Goal: Consume media (video, audio)

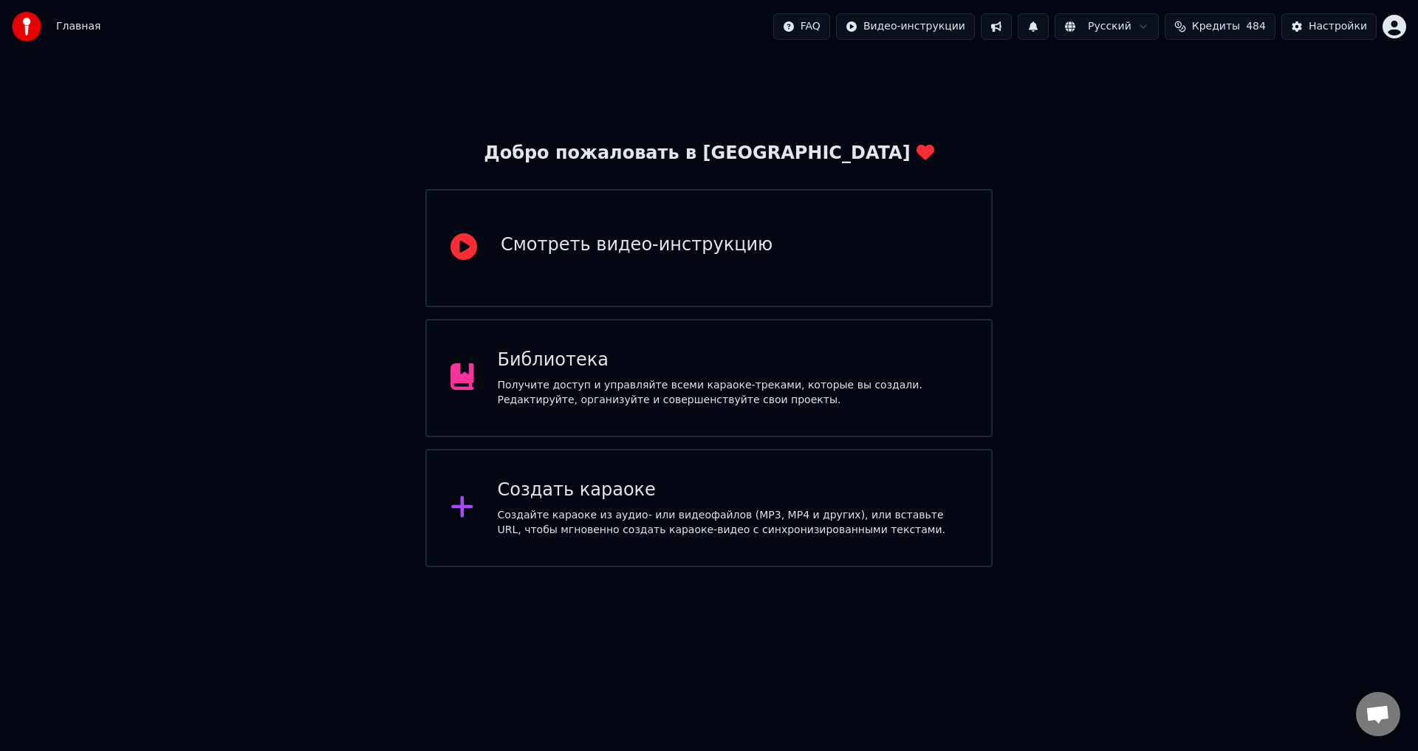
click at [548, 364] on div "Библиотека" at bounding box center [733, 361] width 470 height 24
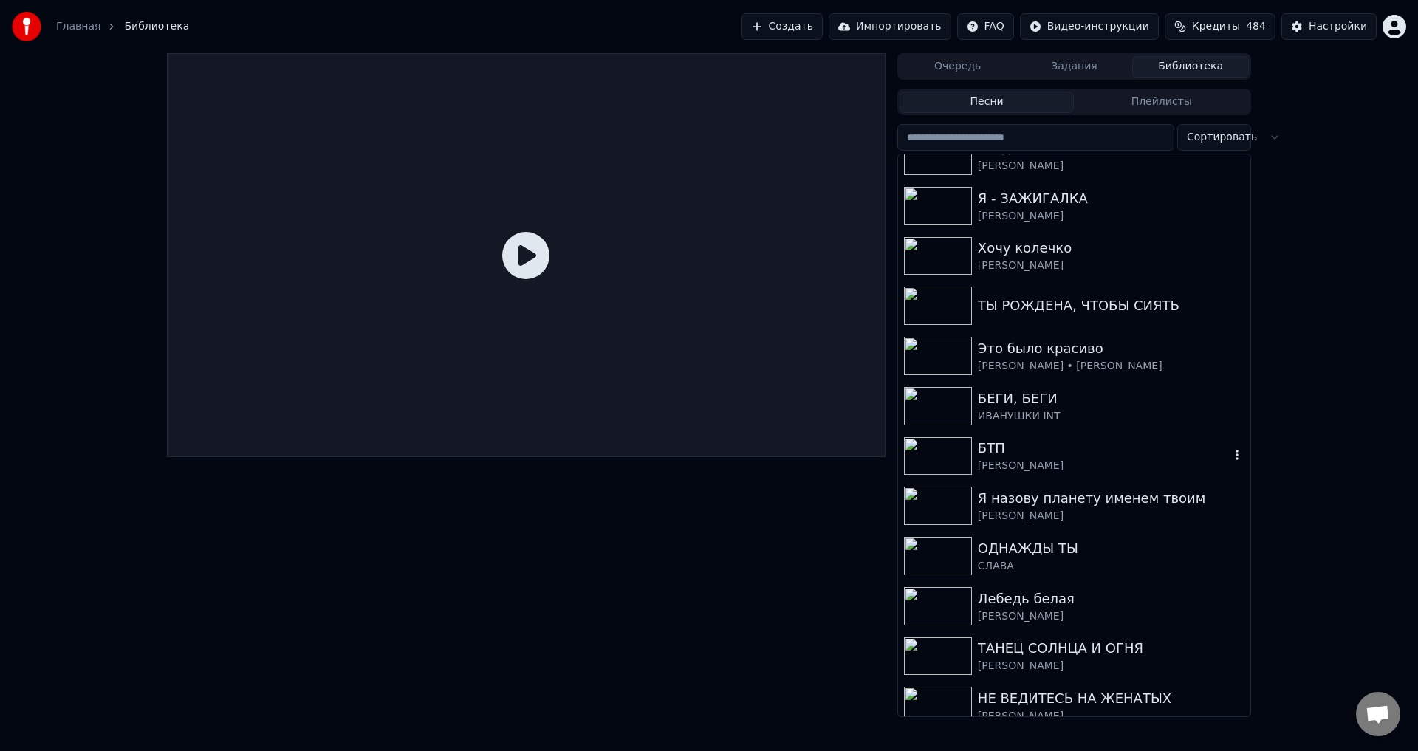
scroll to position [295, 0]
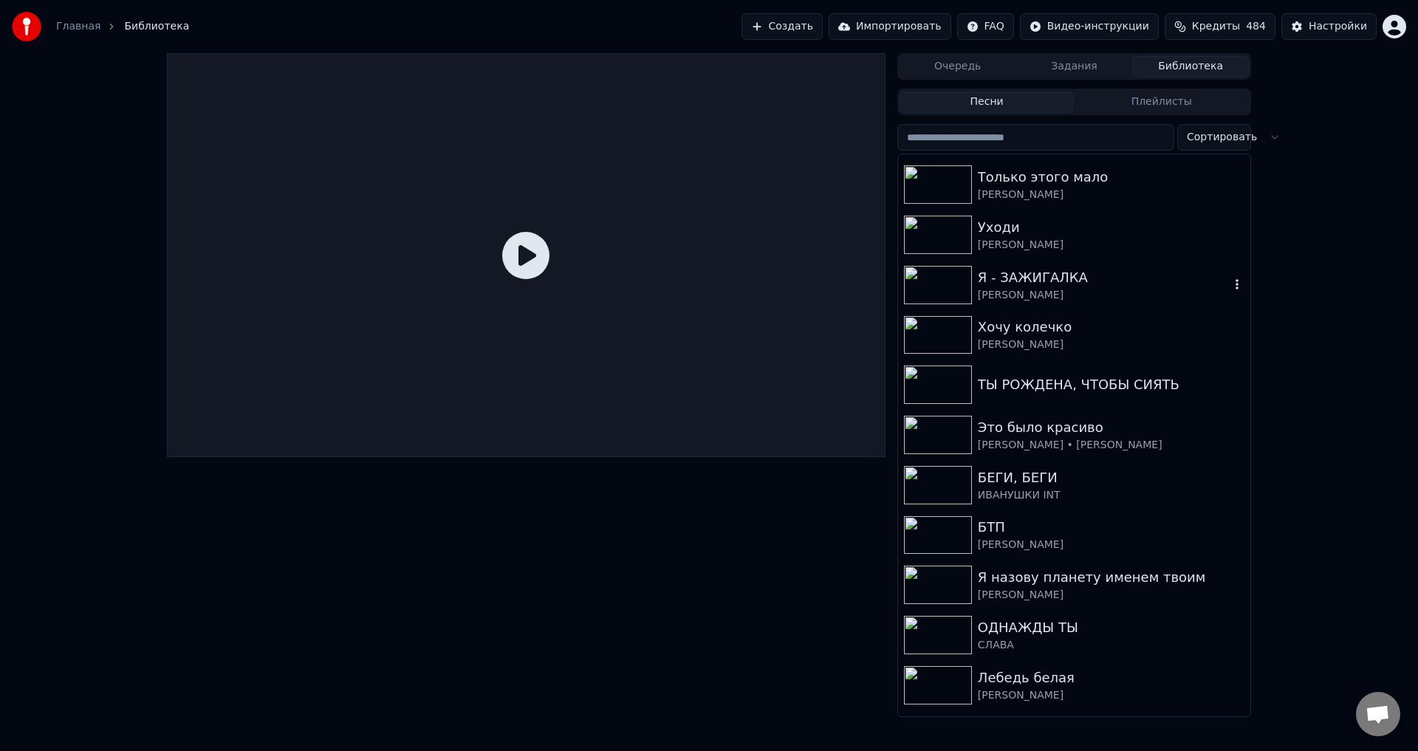
click at [1050, 284] on div "Я - ЗАЖИГАЛКА" at bounding box center [1104, 277] width 252 height 21
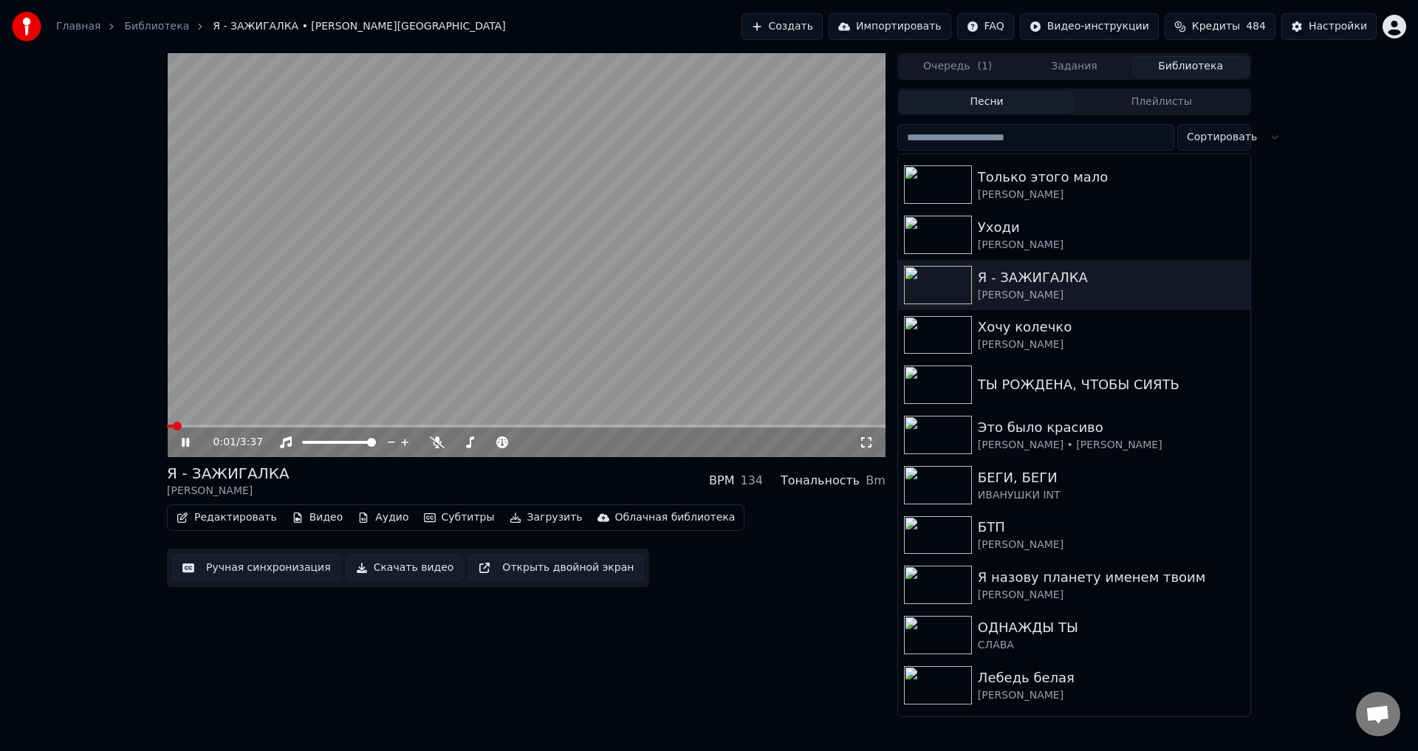
click at [185, 439] on icon at bounding box center [196, 442] width 35 height 12
click at [233, 519] on button "Редактировать" at bounding box center [227, 517] width 112 height 21
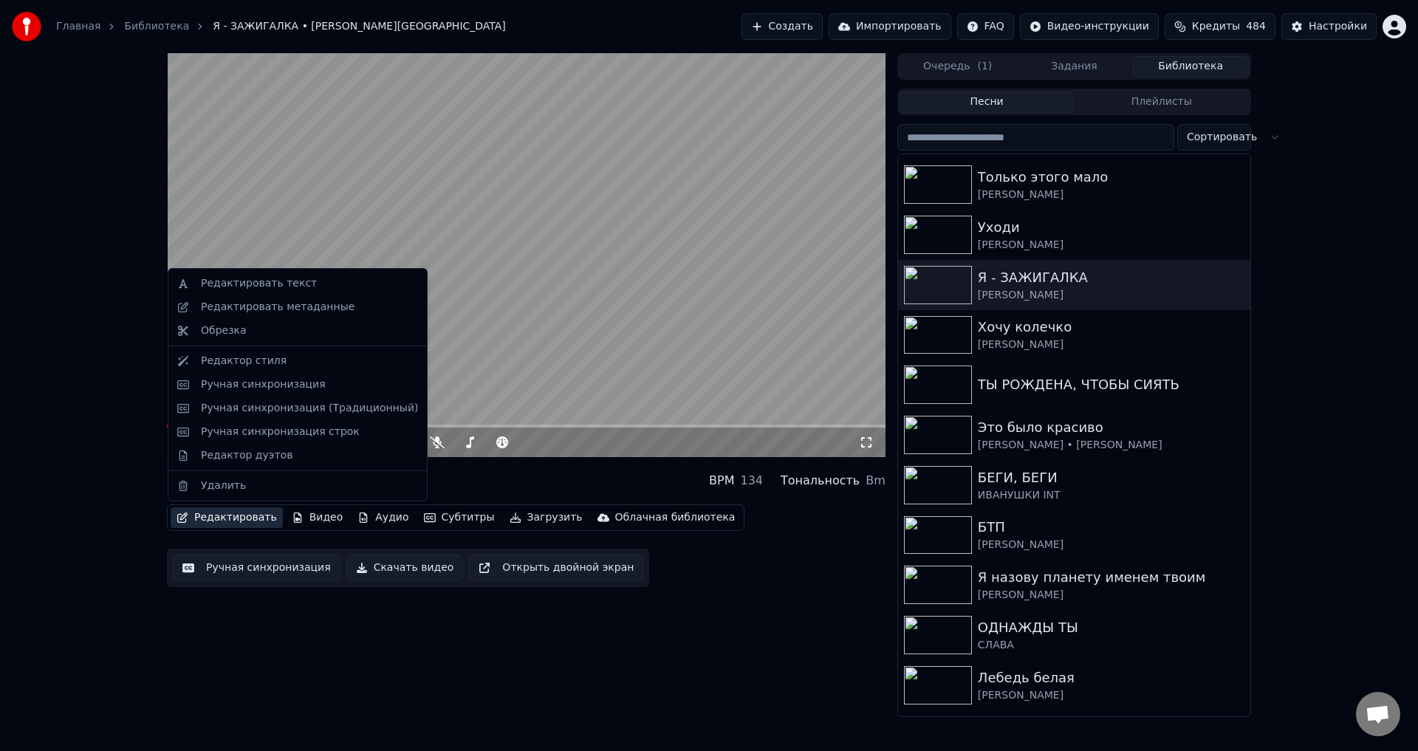
click at [219, 569] on button "Ручная синхронизация" at bounding box center [257, 568] width 168 height 27
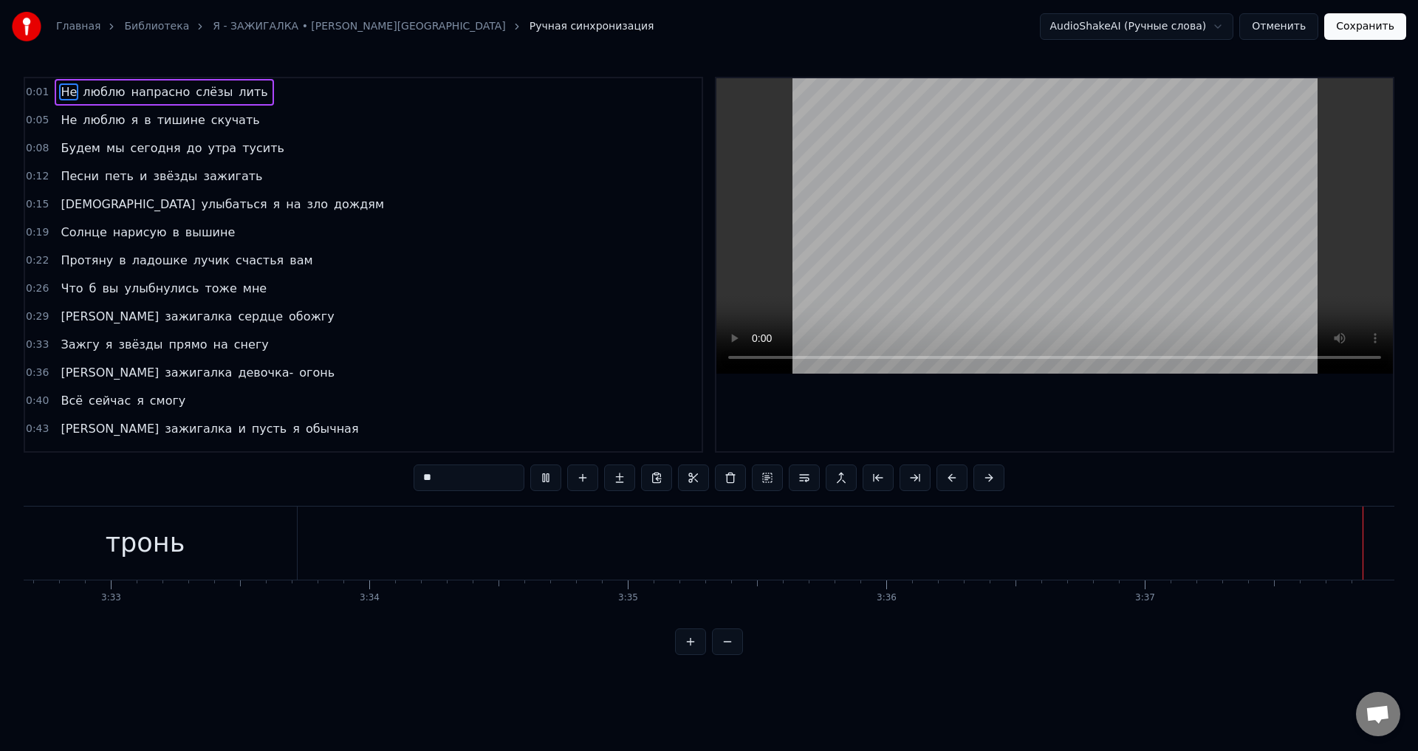
scroll to position [0, 54959]
click at [1291, 26] on button "Отменить" at bounding box center [1278, 26] width 79 height 27
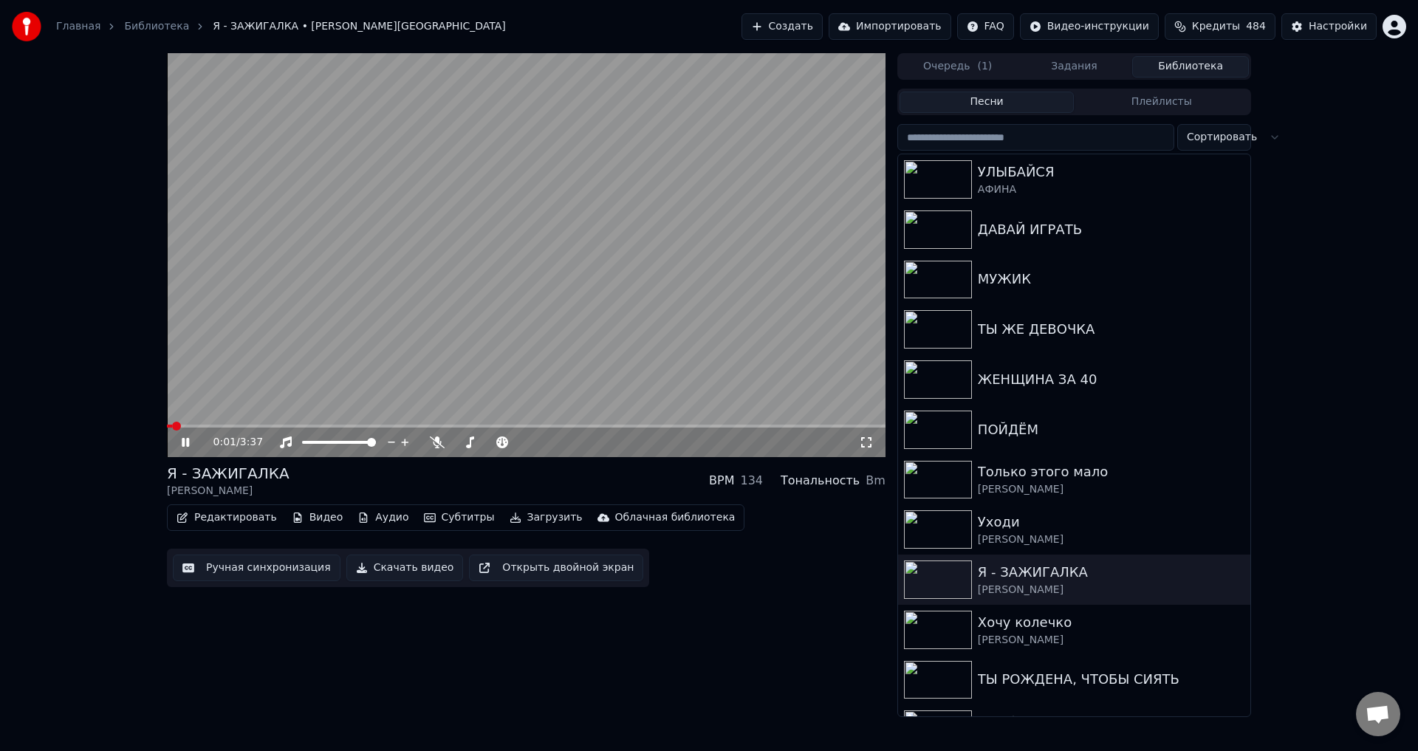
click at [867, 441] on icon at bounding box center [866, 442] width 15 height 12
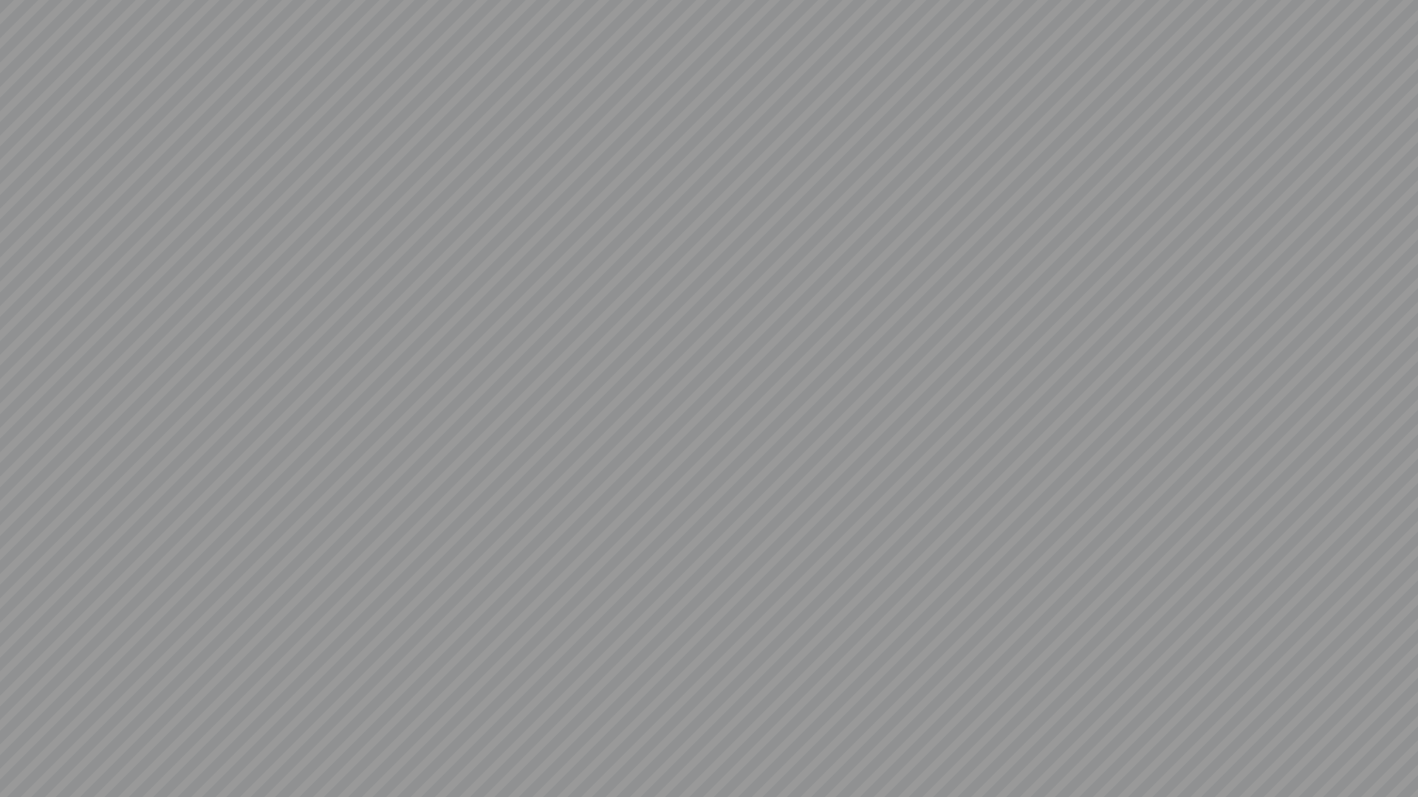
click at [628, 574] on video at bounding box center [709, 398] width 1418 height 797
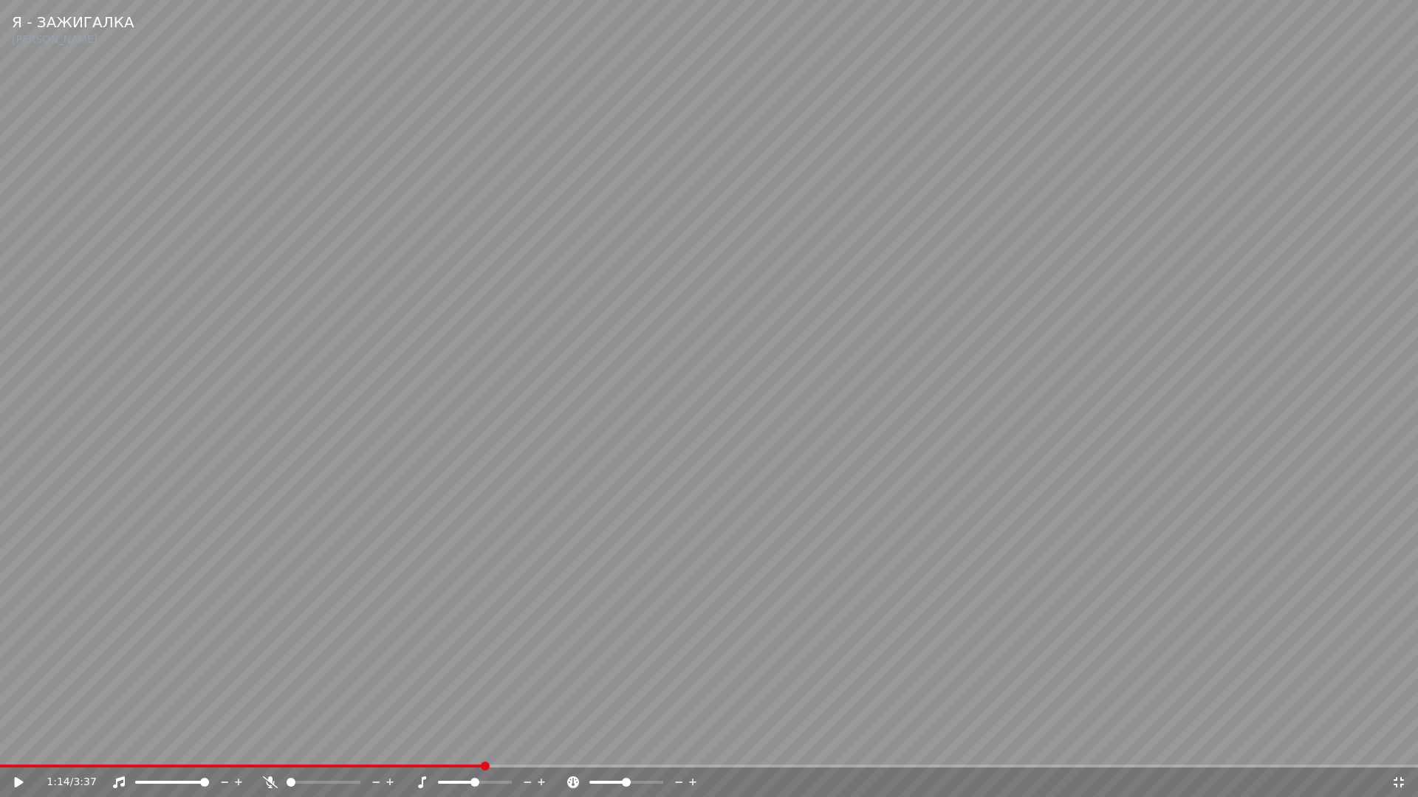
click at [16, 750] on icon at bounding box center [19, 783] width 9 height 10
click at [16, 750] on icon at bounding box center [19, 782] width 7 height 9
click at [4, 750] on span at bounding box center [3, 766] width 7 height 3
click at [0, 750] on span at bounding box center [4, 766] width 9 height 9
click at [500, 604] on video at bounding box center [709, 398] width 1418 height 797
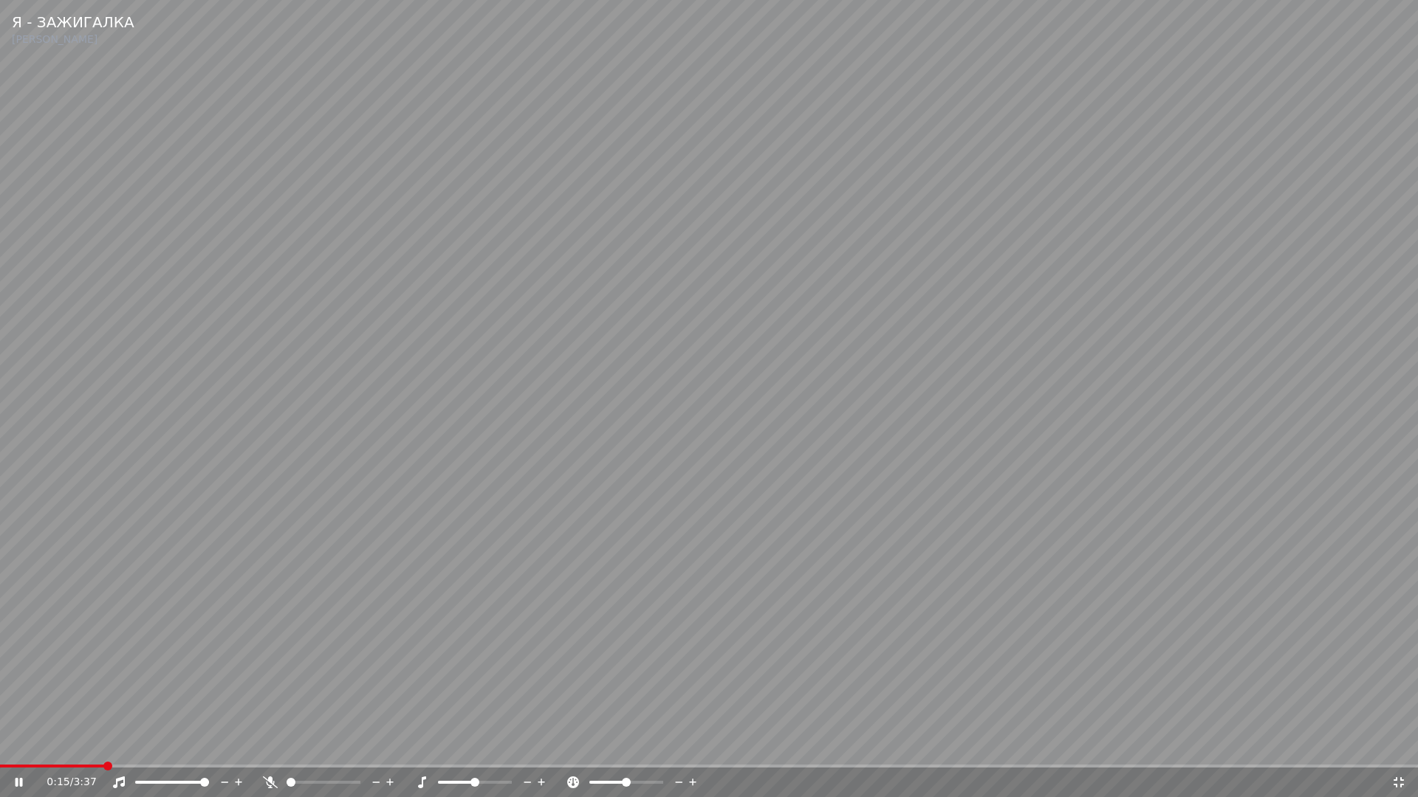
click at [20, 750] on icon at bounding box center [19, 782] width 7 height 9
click at [3, 750] on span at bounding box center [53, 766] width 106 height 3
click at [292, 679] on video at bounding box center [709, 398] width 1418 height 797
click at [18, 750] on icon at bounding box center [19, 782] width 7 height 9
click at [0, 750] on span at bounding box center [4, 766] width 9 height 9
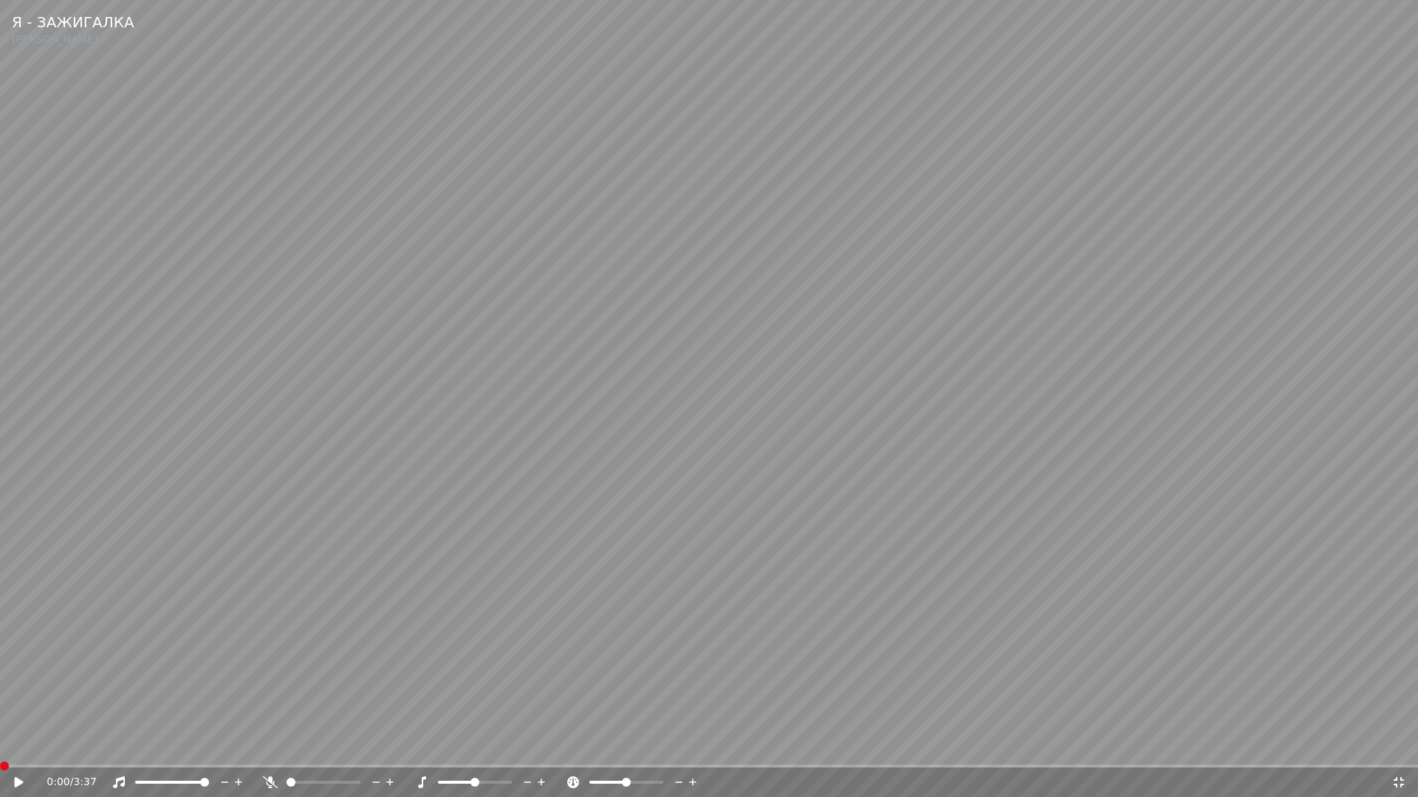
click at [15, 696] on video at bounding box center [709, 398] width 1418 height 797
click at [316, 712] on video at bounding box center [709, 398] width 1418 height 797
click at [18, 750] on icon at bounding box center [19, 783] width 9 height 10
click at [18, 750] on icon at bounding box center [29, 783] width 35 height 12
click at [18, 750] on icon at bounding box center [19, 783] width 9 height 10
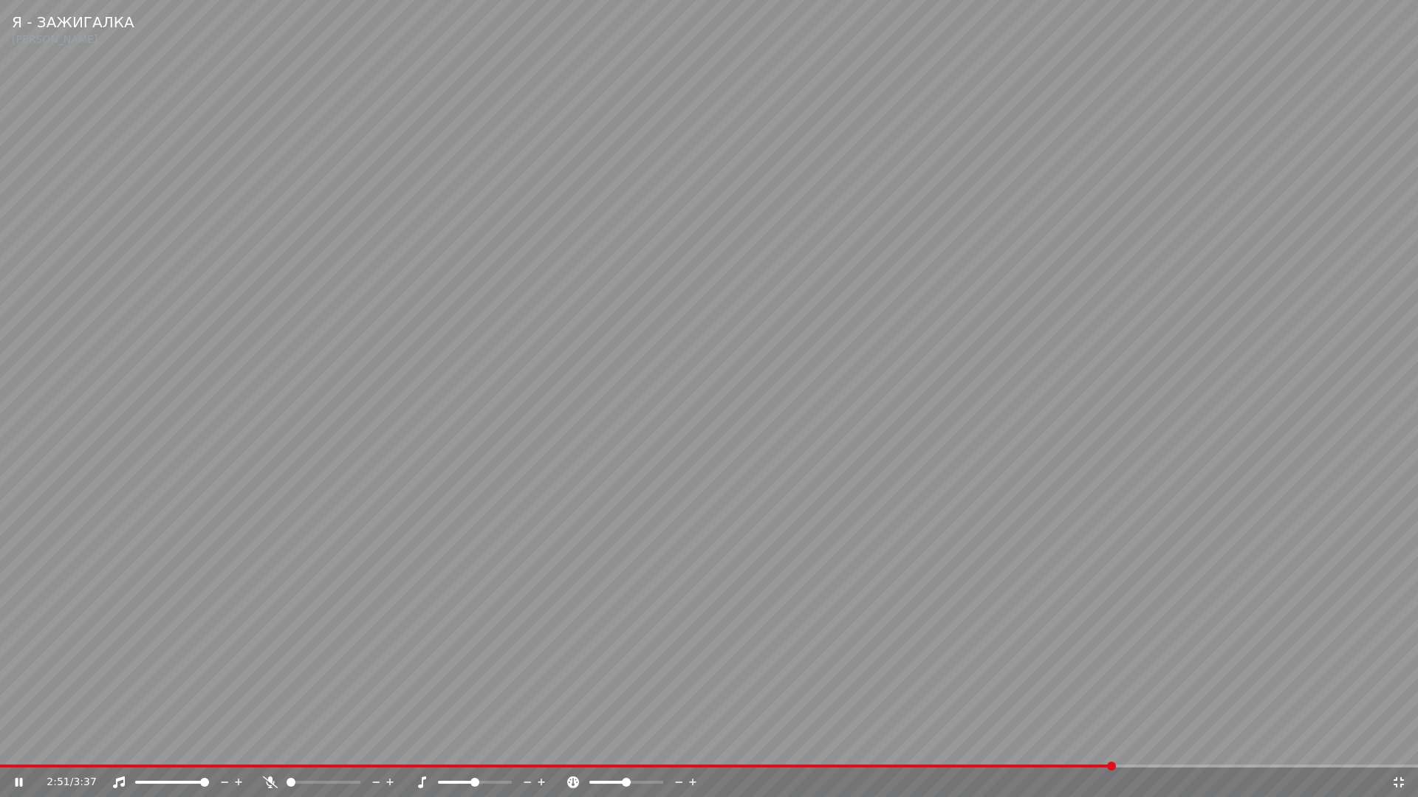
click at [659, 636] on video at bounding box center [709, 398] width 1418 height 797
click at [1402, 750] on icon at bounding box center [1398, 783] width 15 height 12
